Goal: Transaction & Acquisition: Book appointment/travel/reservation

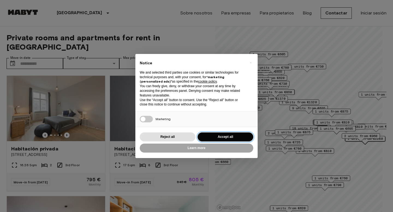
click at [217, 135] on button "Accept all" at bounding box center [226, 137] width 56 height 9
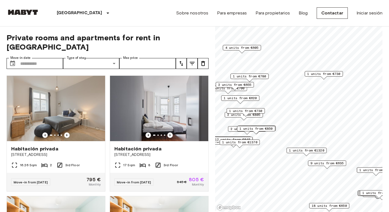
click at [310, 74] on span "1 units from €730" at bounding box center [323, 74] width 33 height 5
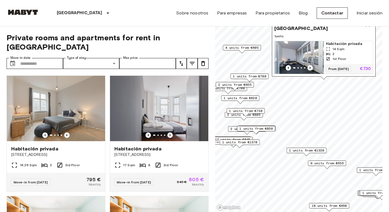
click at [341, 47] on span "14 Sqm" at bounding box center [339, 49] width 12 height 5
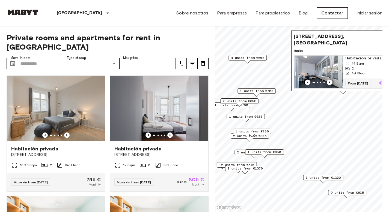
click at [259, 117] on span "1 units from €620" at bounding box center [245, 116] width 33 height 5
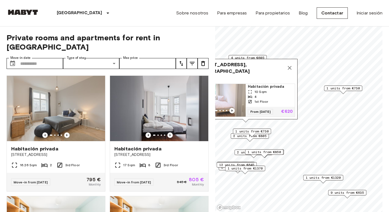
click at [287, 65] on icon "Map marker" at bounding box center [289, 68] width 7 height 7
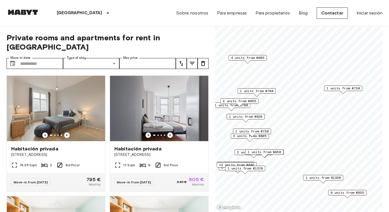
click at [223, 107] on div "2 units from €655" at bounding box center [239, 103] width 38 height 8
click at [225, 106] on div "2 units from €655" at bounding box center [239, 103] width 38 height 8
click at [226, 105] on div "2 units from €655" at bounding box center [239, 103] width 38 height 8
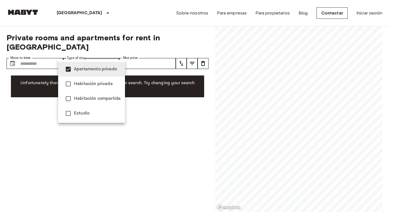
type input "**********"
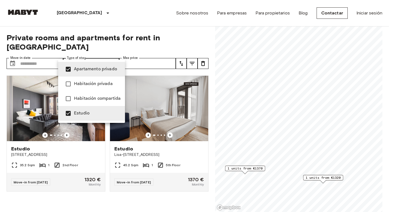
click at [133, 29] on div at bounding box center [196, 106] width 393 height 212
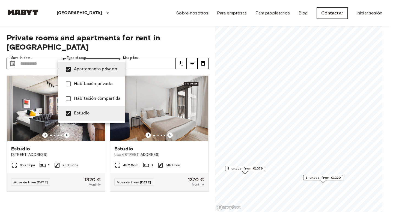
click at [127, 29] on div at bounding box center [196, 106] width 393 height 212
